Goal: Check status: Check status

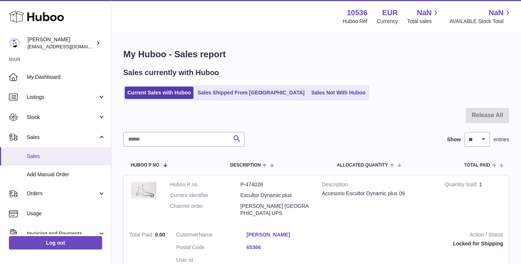
click at [64, 155] on span "Sales" at bounding box center [66, 156] width 79 height 7
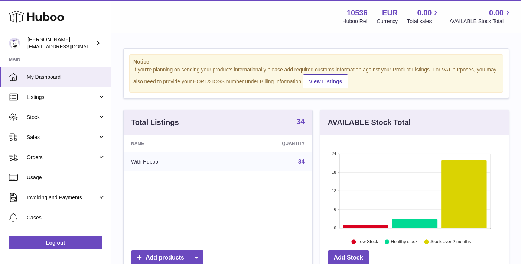
scroll to position [116, 188]
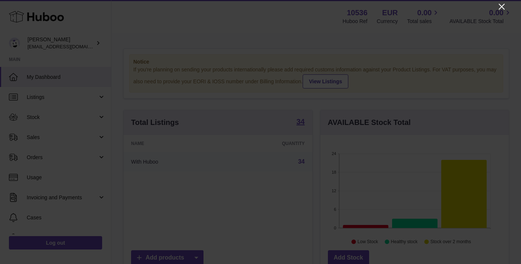
click at [503, 6] on icon "Close" at bounding box center [502, 7] width 6 height 6
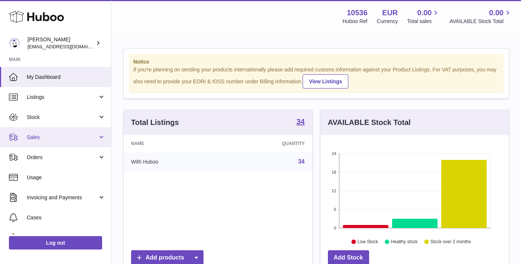
click at [78, 136] on span "Sales" at bounding box center [62, 137] width 71 height 7
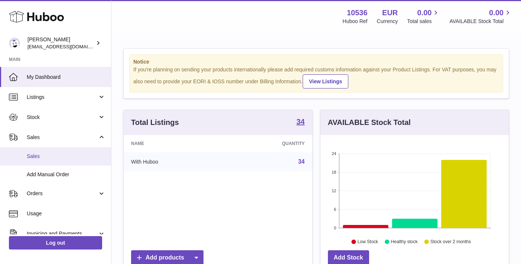
click at [59, 155] on span "Sales" at bounding box center [66, 156] width 79 height 7
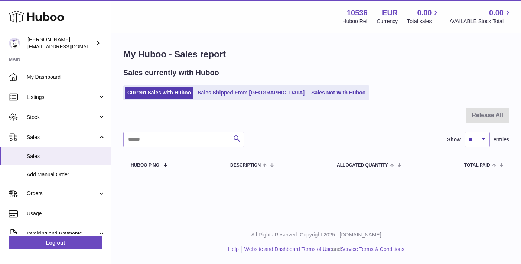
click at [228, 100] on div "My Huboo - Sales report Sales currently with Huboo Current Sales with Huboo Sal…" at bounding box center [316, 111] width 410 height 156
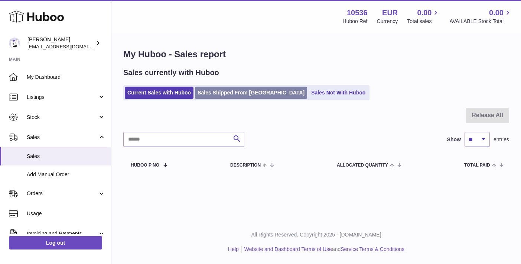
click at [237, 88] on link "Sales Shipped From [GEOGRAPHIC_DATA]" at bounding box center [251, 93] width 112 height 12
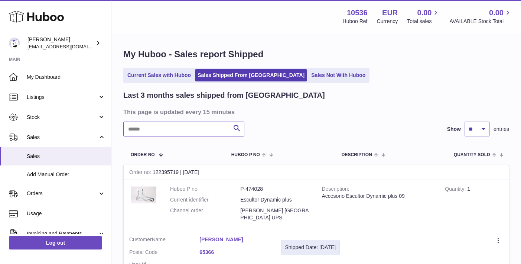
click at [176, 130] on input "text" at bounding box center [183, 128] width 121 height 15
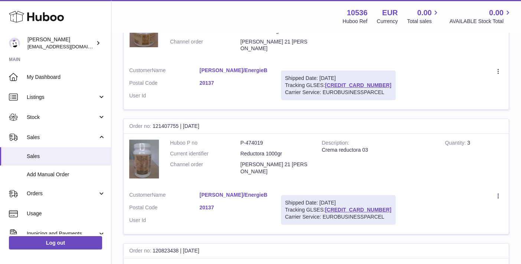
scroll to position [1113, 0]
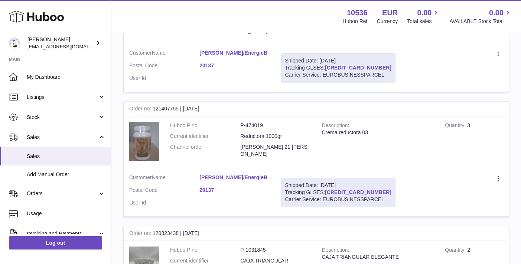
type input "****"
click at [351, 189] on link "61280240719330" at bounding box center [358, 192] width 67 height 6
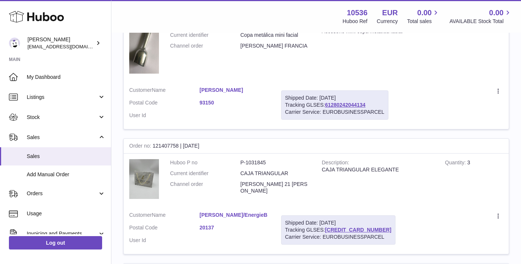
scroll to position [377, 0]
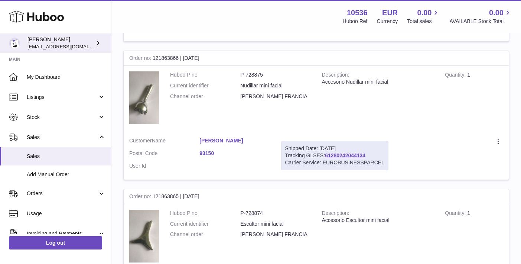
click at [95, 43] on icon at bounding box center [98, 43] width 8 height 8
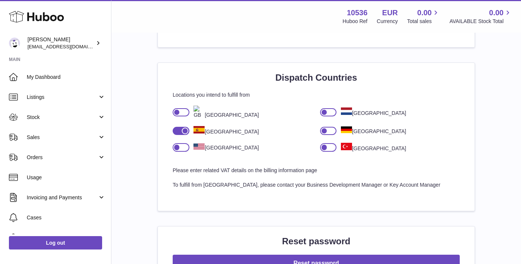
scroll to position [475, 0]
